Goal: Task Accomplishment & Management: Use online tool/utility

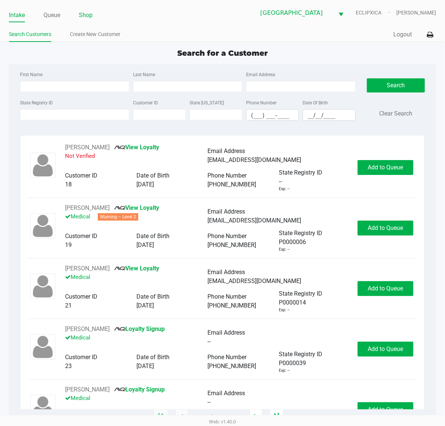
click at [88, 10] on link "Shop" at bounding box center [86, 15] width 14 height 10
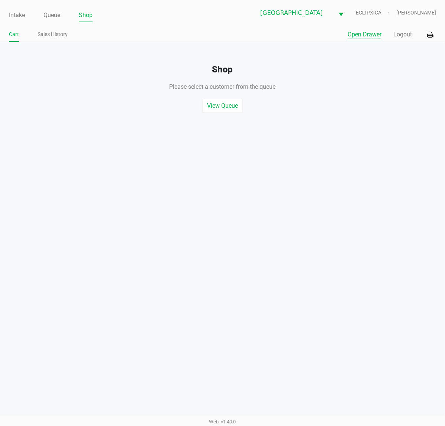
click at [368, 33] on button "Open Drawer" at bounding box center [364, 34] width 34 height 9
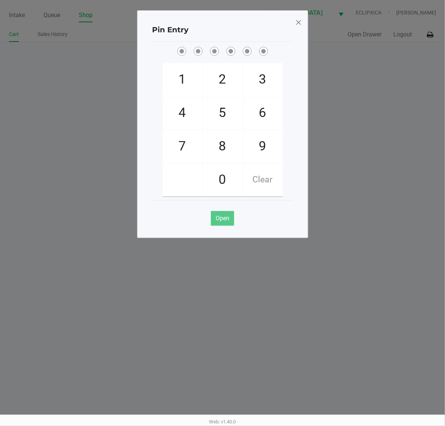
click at [263, 217] on div "Open" at bounding box center [222, 215] width 140 height 30
checkbox input "true"
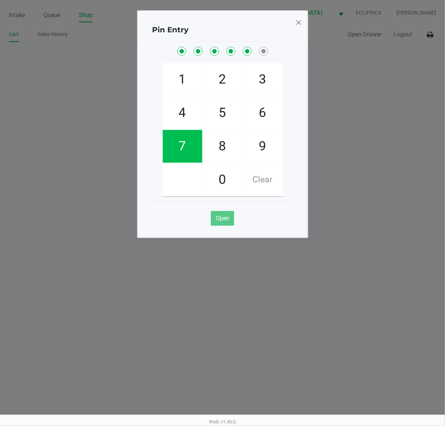
checkbox input "true"
click at [301, 19] on span at bounding box center [298, 22] width 7 height 12
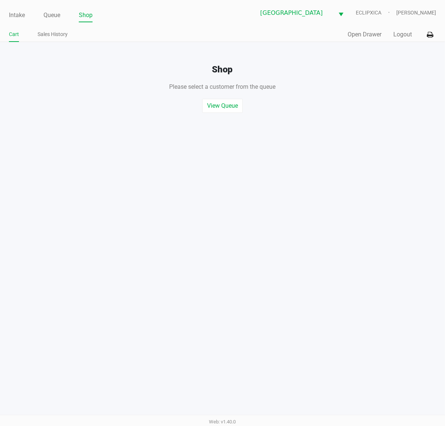
drag, startPoint x: 348, startPoint y: 67, endPoint x: 382, endPoint y: 58, distance: 35.0
click at [352, 67] on ngb-modal-window "Pin Entry 1 4 7 2 5 8 0 3 6 9 Clear Open" at bounding box center [222, 213] width 445 height 426
drag, startPoint x: 407, startPoint y: 35, endPoint x: 405, endPoint y: 78, distance: 43.9
click at [407, 35] on button "Logout" at bounding box center [402, 34] width 19 height 9
